Goal: Find specific page/section: Find specific page/section

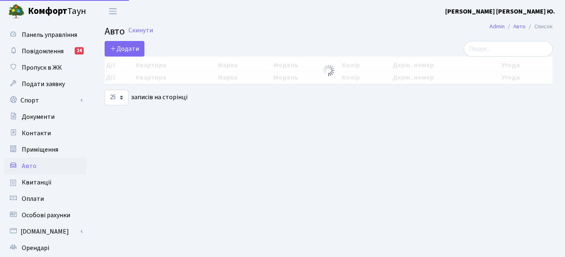
select select "25"
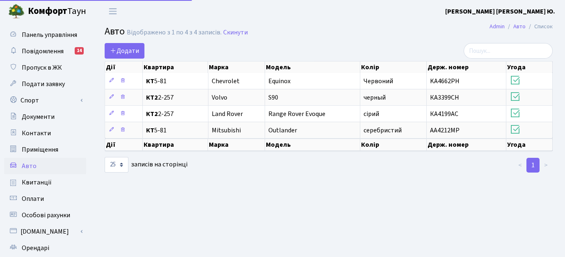
select select "25"
click at [55, 66] on span "Пропуск в ЖК" at bounding box center [42, 67] width 40 height 9
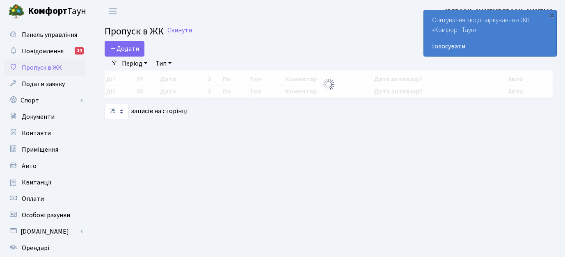
select select "25"
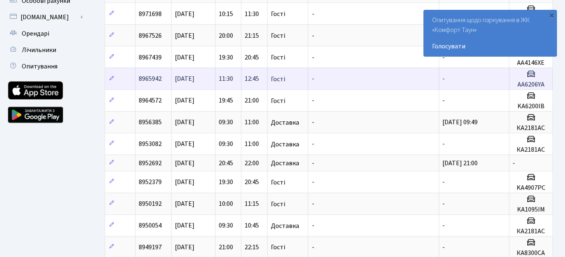
scroll to position [214, 0]
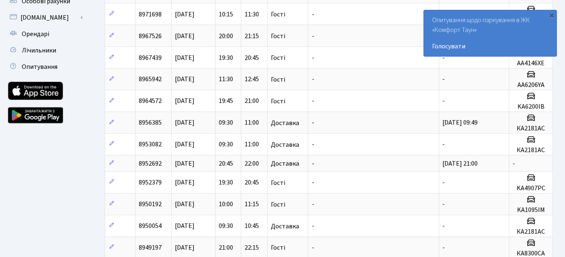
click at [550, 16] on div "×" at bounding box center [551, 15] width 8 height 8
